Goal: Navigation & Orientation: Find specific page/section

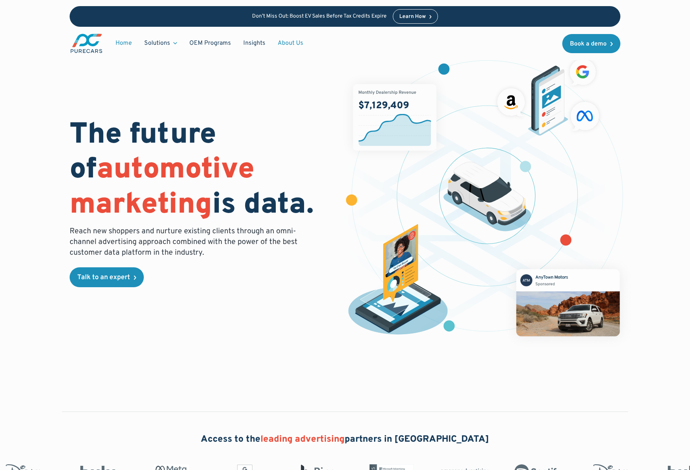
click at [297, 41] on link "About Us" at bounding box center [290, 43] width 38 height 15
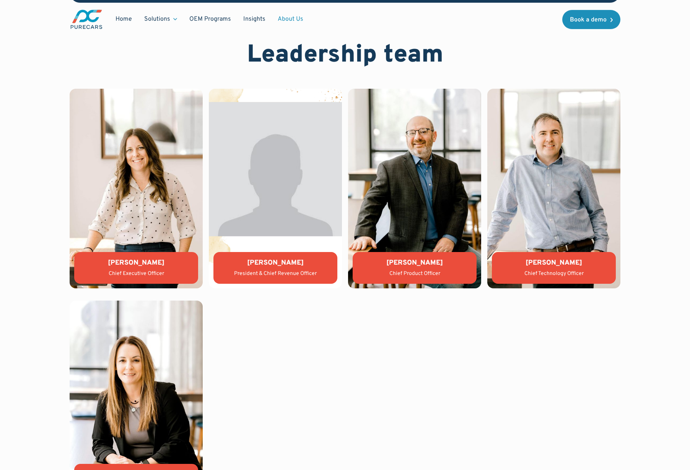
scroll to position [1597, 0]
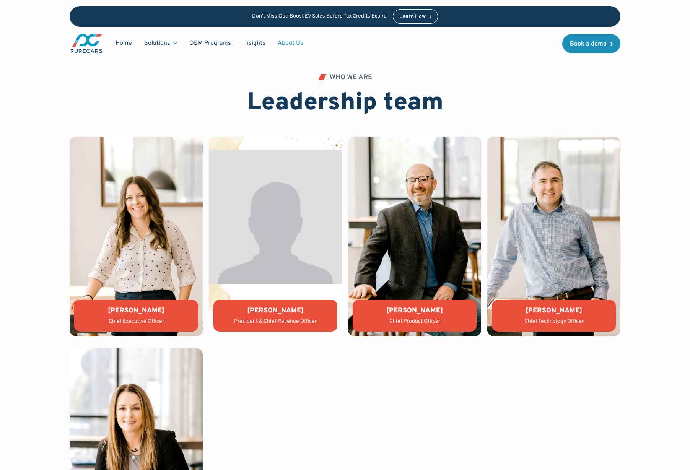
click at [333, 377] on div "[PERSON_NAME] Chief Executive Officer [PERSON_NAME] President & Chief Revenue O…" at bounding box center [345, 341] width 550 height 411
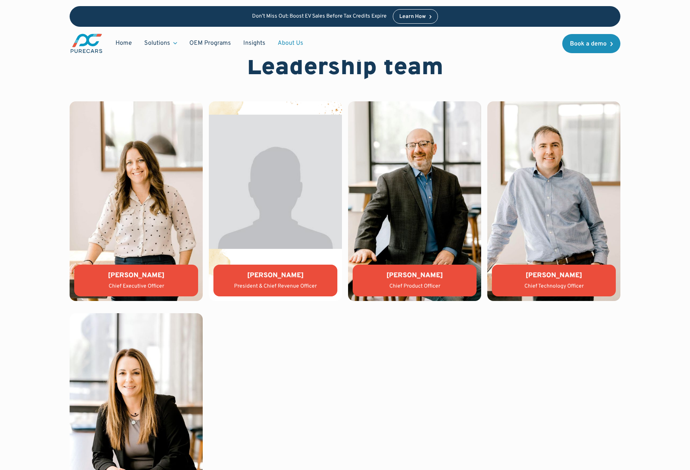
scroll to position [1639, 0]
